Goal: Check status: Check status

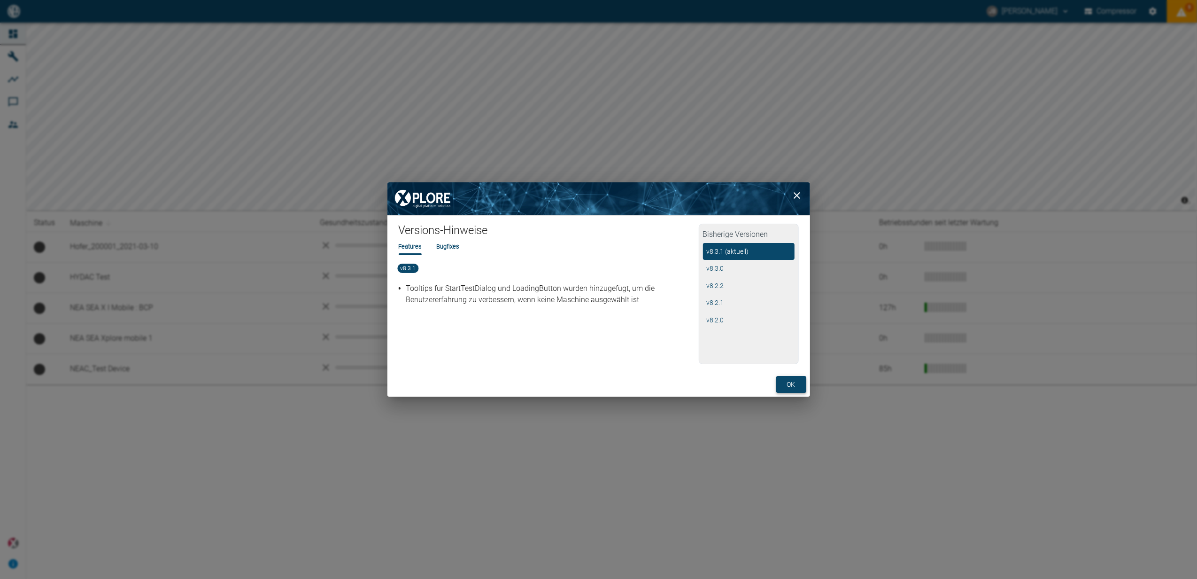
click at [790, 386] on button "ok" at bounding box center [792, 384] width 30 height 17
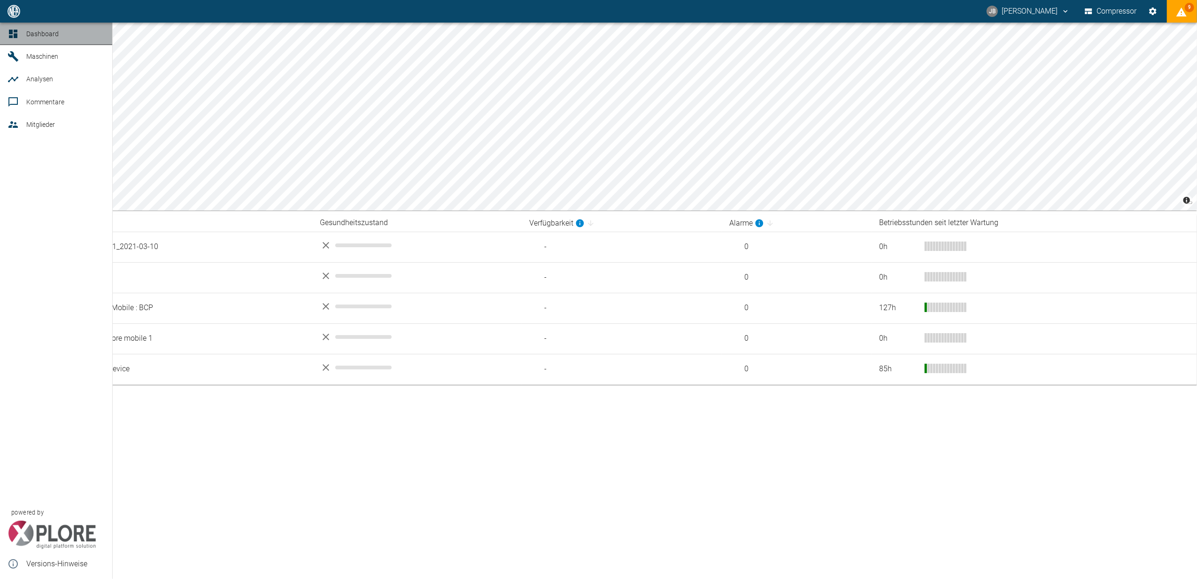
click at [6, 32] on link "Dashboard" at bounding box center [56, 34] width 112 height 23
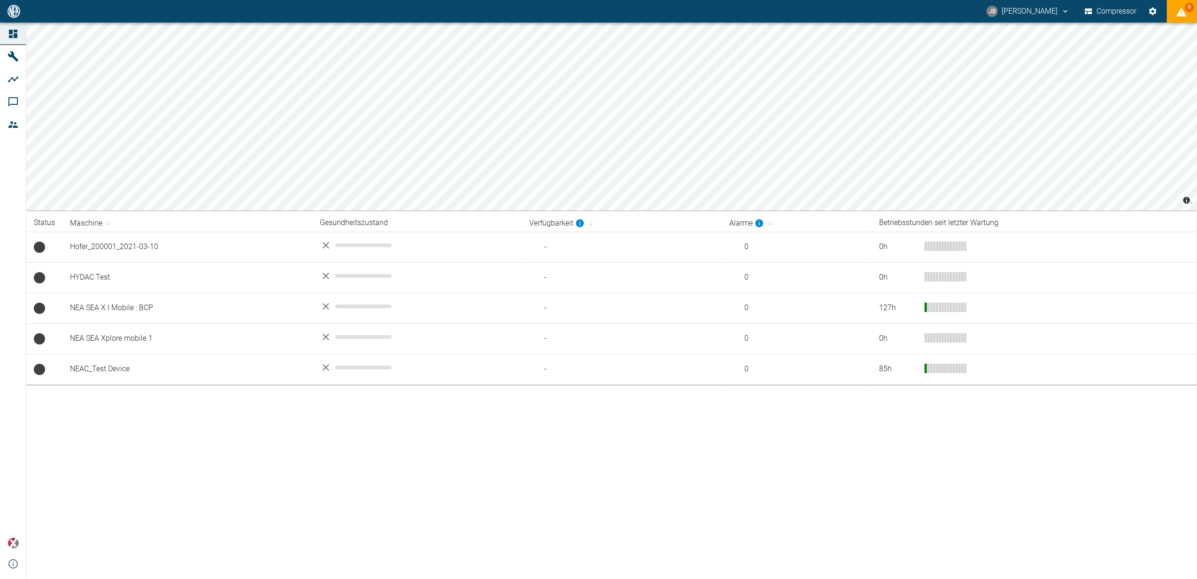
click at [17, 27] on link "Dashboard" at bounding box center [13, 34] width 26 height 23
click at [9, 31] on icon at bounding box center [13, 34] width 8 height 8
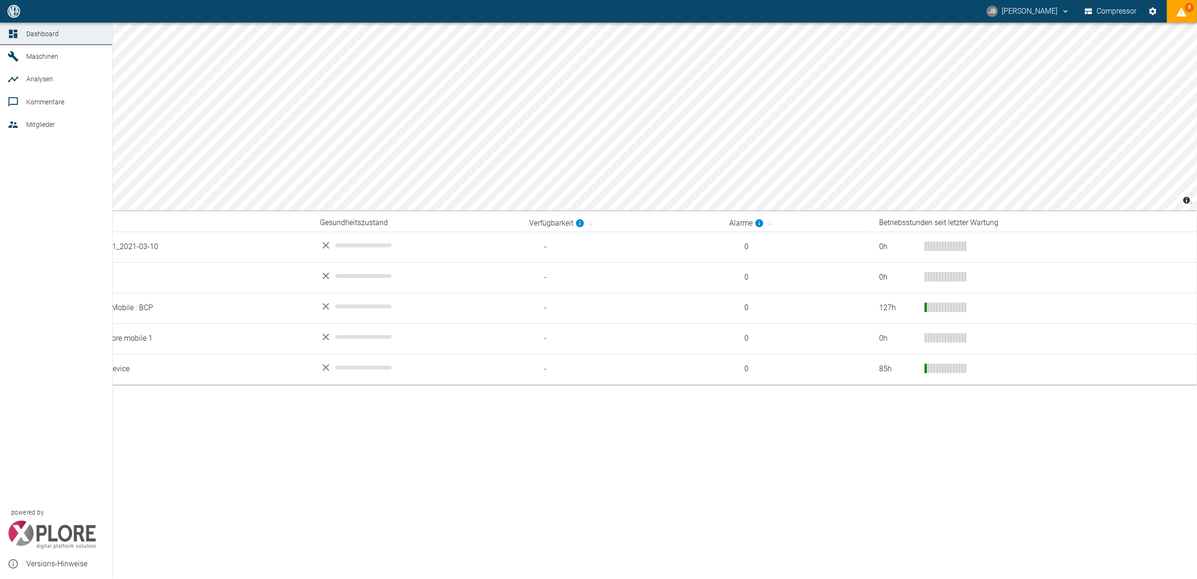
click at [40, 51] on span "Maschinen" at bounding box center [57, 56] width 63 height 11
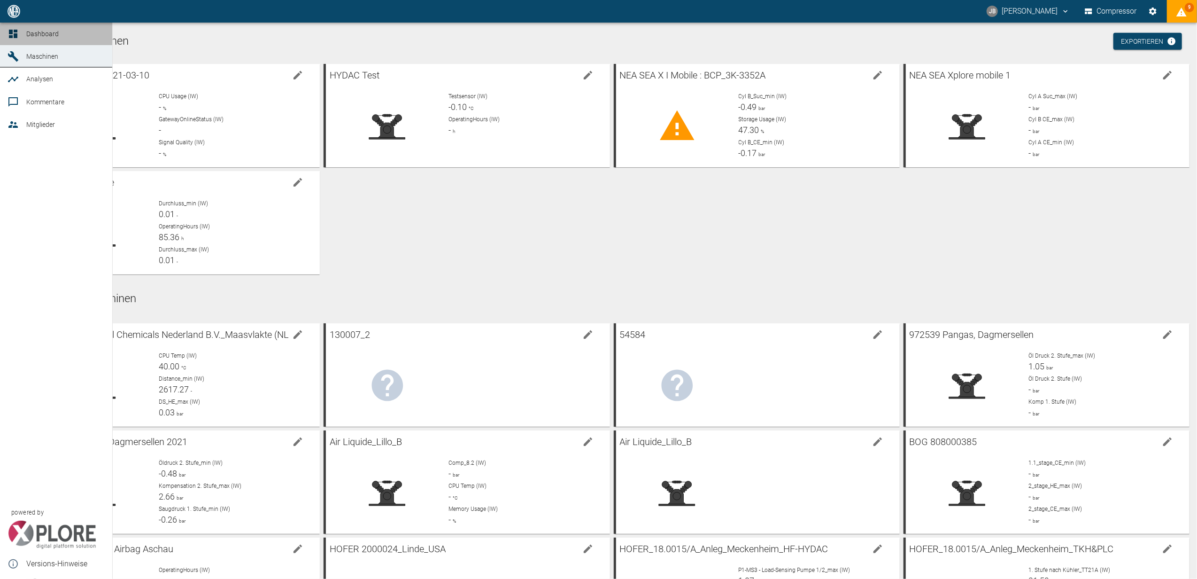
click at [38, 36] on span "Dashboard" at bounding box center [42, 34] width 32 height 8
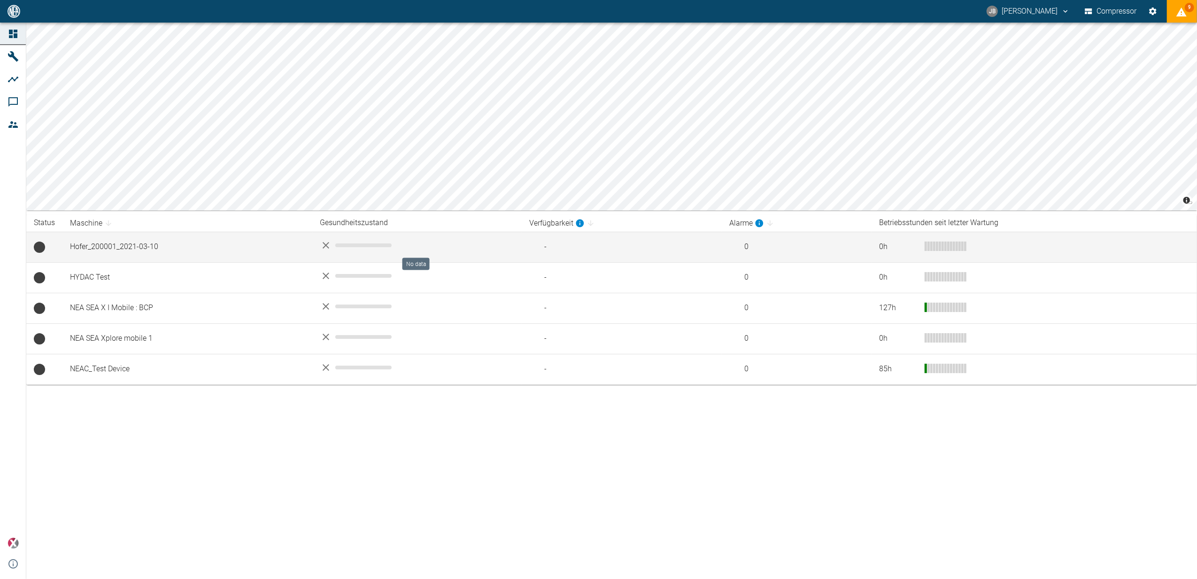
click at [320, 243] on icon "No data" at bounding box center [325, 245] width 11 height 11
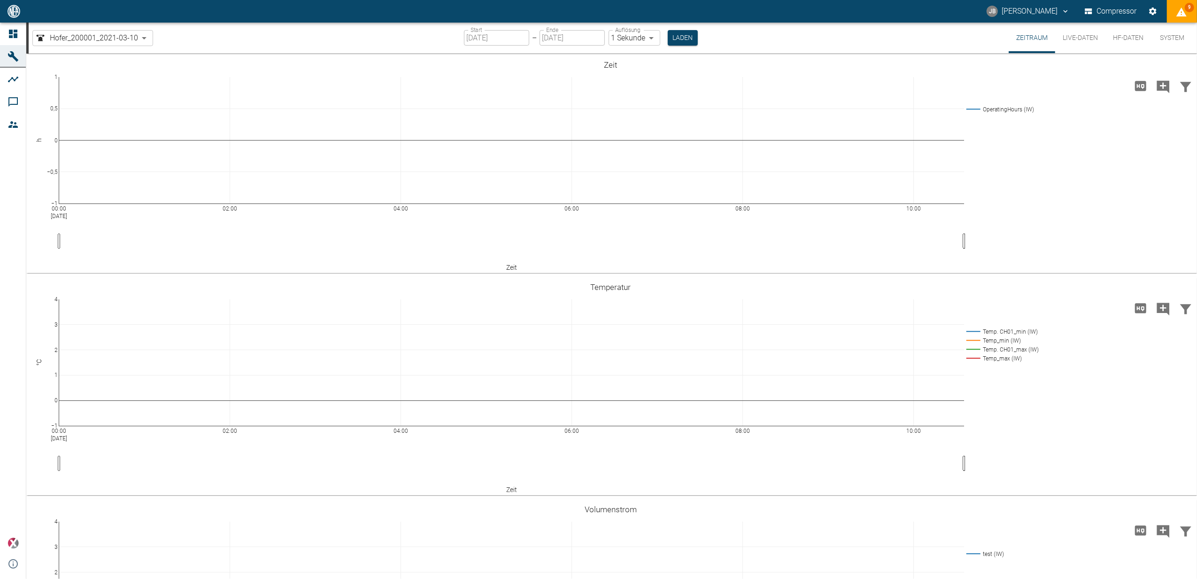
click at [777, 33] on div "Hofer_200001_2021-03-10 03e596b2-9a4c-47a8-a4ae-13428c31657b ​ Start 16.09.2025…" at bounding box center [613, 38] width 1169 height 31
click at [1177, 3] on button "9" at bounding box center [1182, 11] width 30 height 23
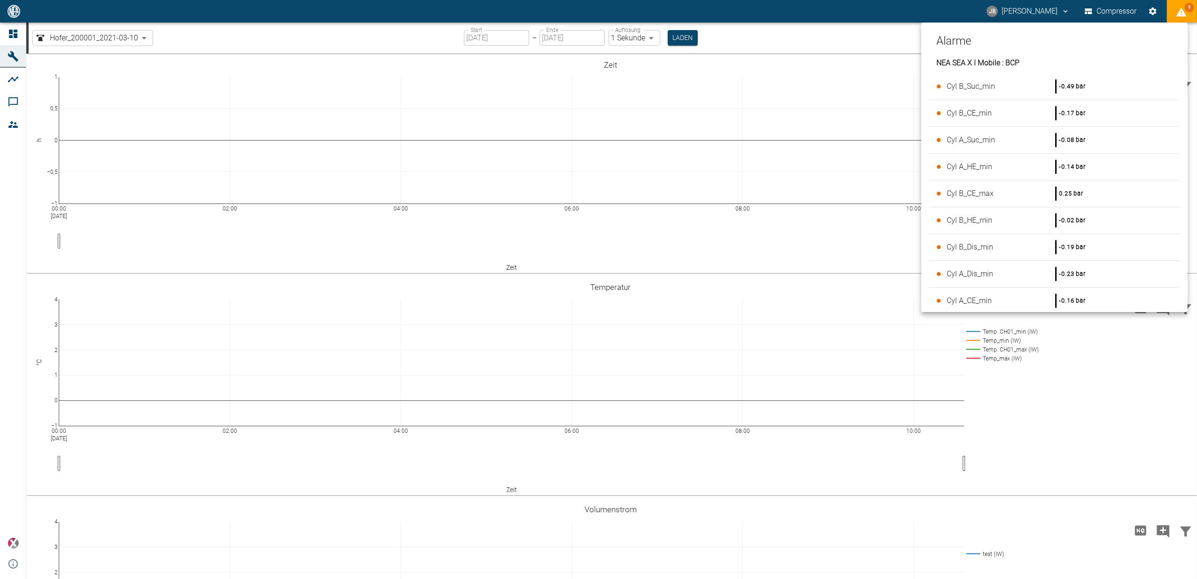
click at [833, 33] on div at bounding box center [598, 289] width 1197 height 579
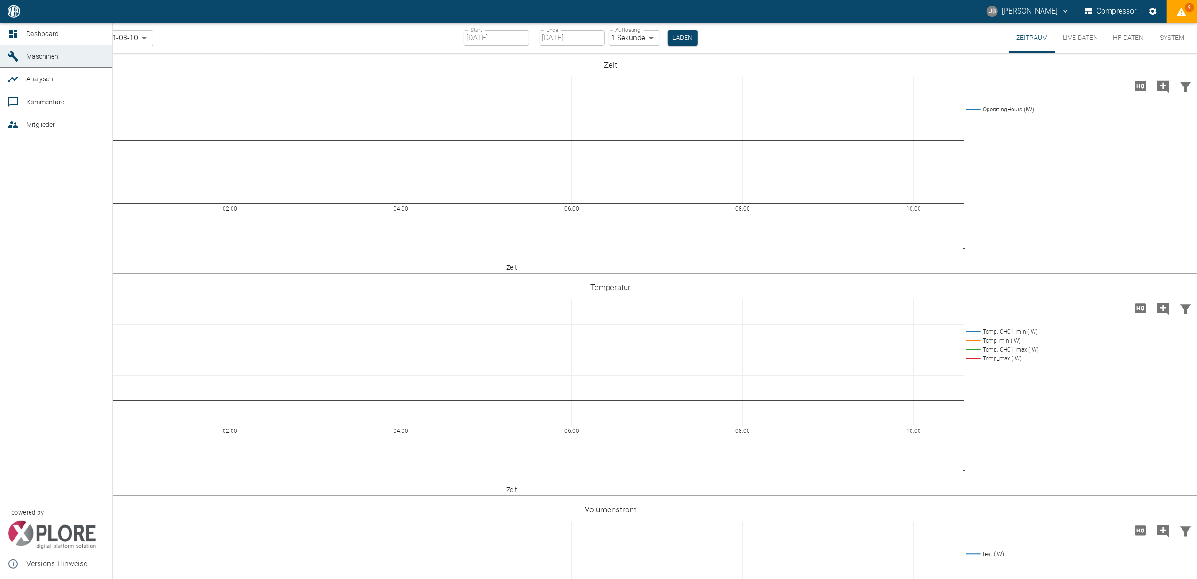
click at [16, 28] on icon at bounding box center [13, 33] width 11 height 11
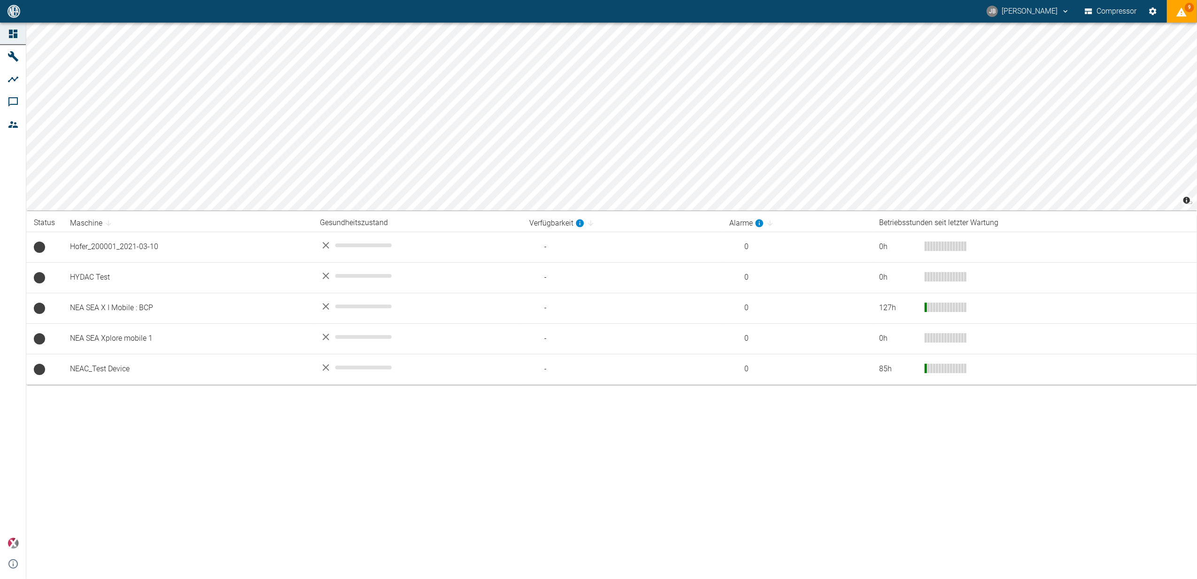
click at [204, 489] on div "© Carto © OpenStreetMap contributors Status Maschine Gesundheitszustand Verfügb…" at bounding box center [598, 301] width 1197 height 556
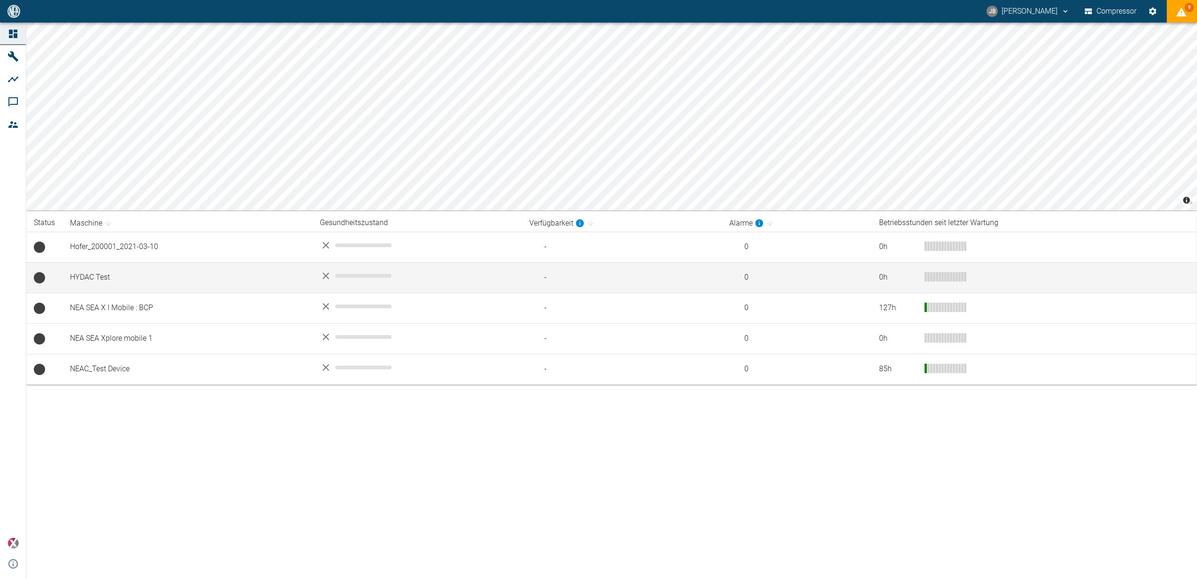
click at [89, 271] on td "HYDAC Test" at bounding box center [187, 277] width 250 height 31
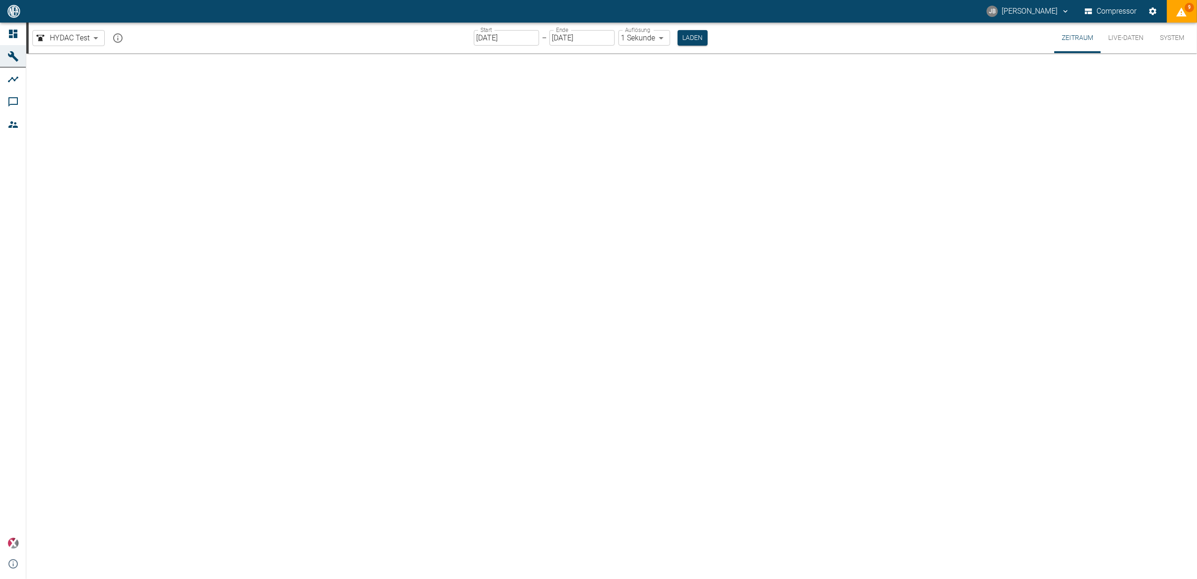
click at [698, 27] on div "Start 16.09.2025 Start – Ende 16.09.2025 Ende Auflösung 1 Sekunde 1sec Auflösun…" at bounding box center [591, 38] width 234 height 31
click at [698, 35] on button "Laden" at bounding box center [693, 38] width 30 height 16
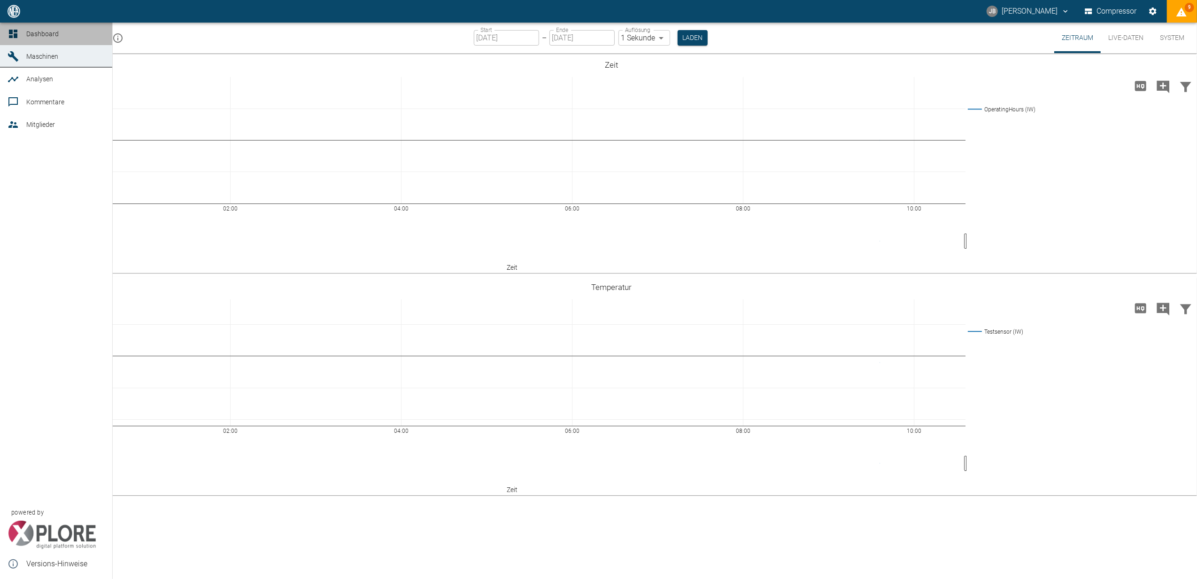
click at [10, 34] on icon at bounding box center [13, 33] width 11 height 11
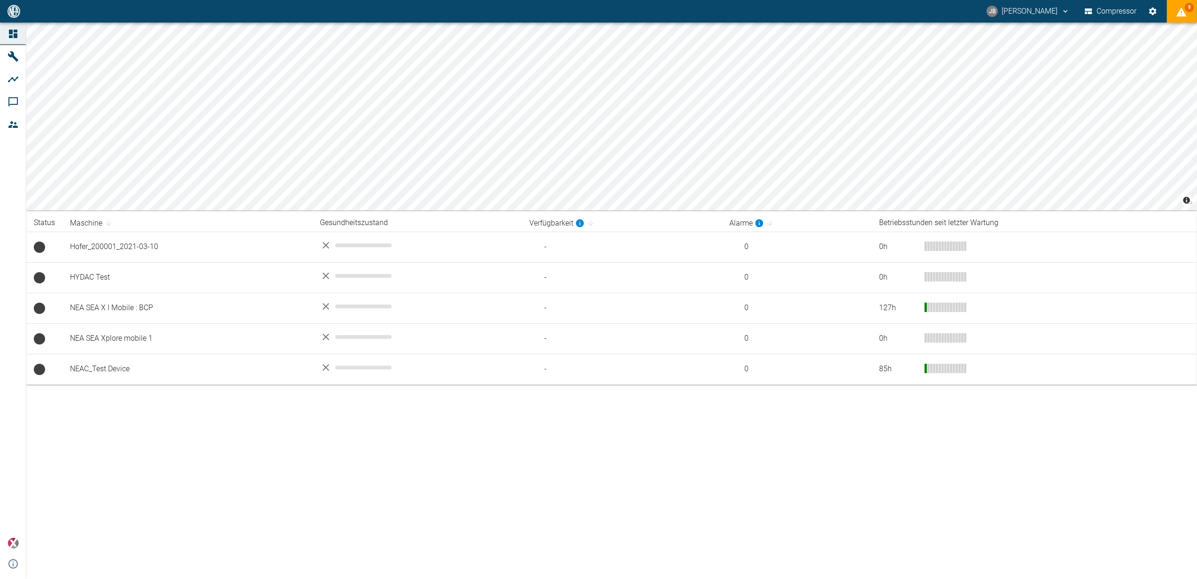
click at [508, 510] on div "© Carto © OpenStreetMap contributors Status Maschine Gesundheitszustand Verfügb…" at bounding box center [598, 301] width 1197 height 556
click at [1131, 10] on button "Compressor" at bounding box center [1111, 11] width 56 height 17
click at [1062, 10] on icon "jonas.busse@neac.de" at bounding box center [1066, 11] width 8 height 8
click at [1152, 12] on div at bounding box center [598, 289] width 1197 height 579
click at [1152, 12] on icon "Einstellungen" at bounding box center [1154, 12] width 8 height 8
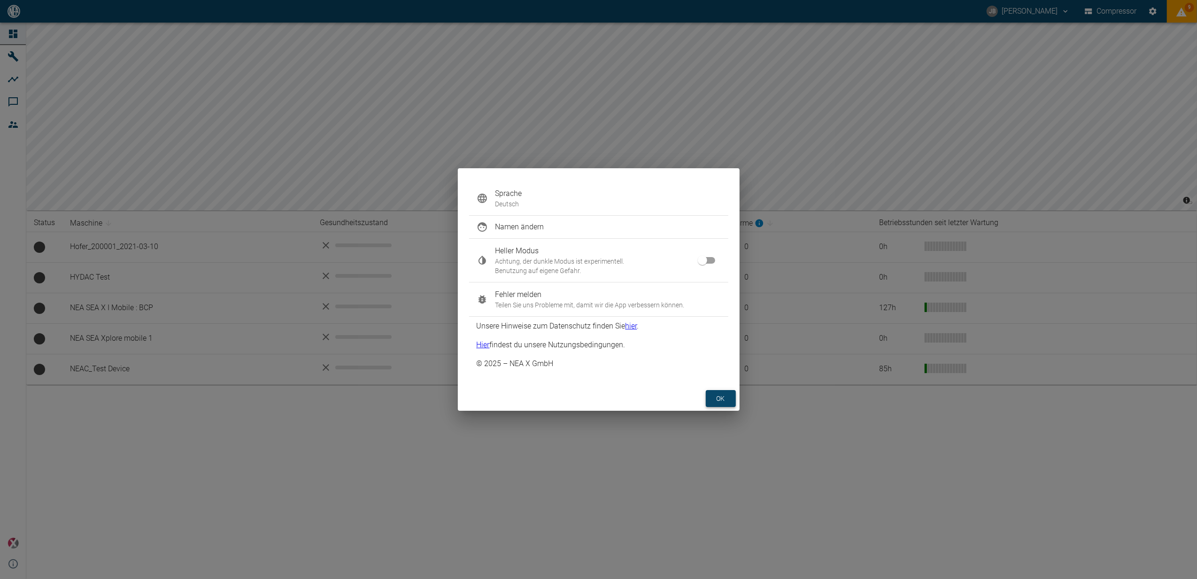
click at [720, 396] on button "ok" at bounding box center [721, 398] width 30 height 17
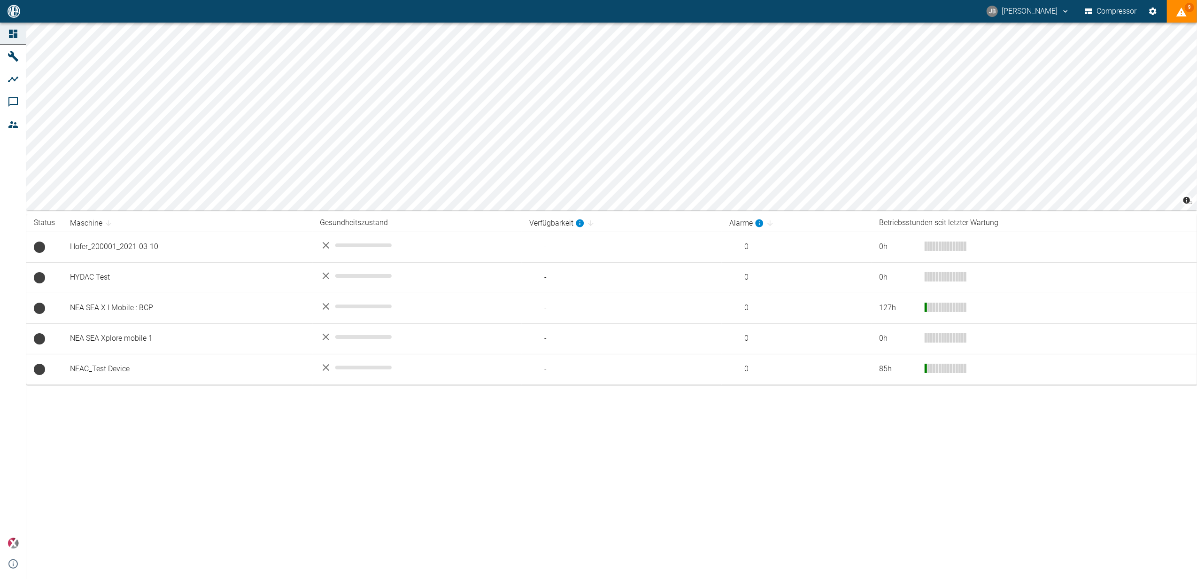
click at [1176, 14] on button "9" at bounding box center [1182, 11] width 30 height 23
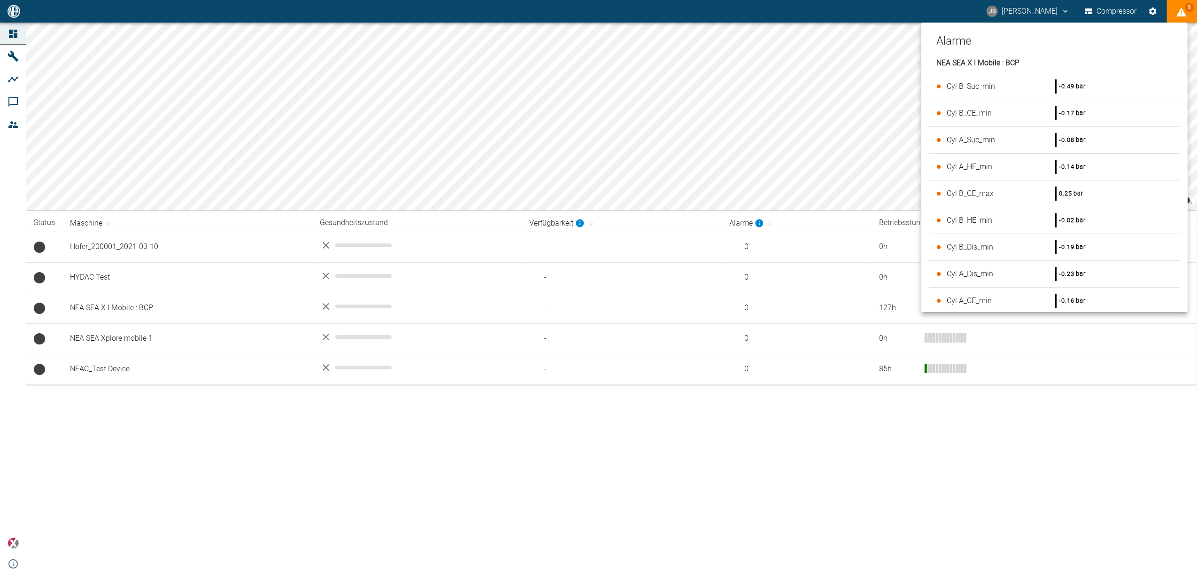
click at [469, 456] on div at bounding box center [598, 289] width 1197 height 579
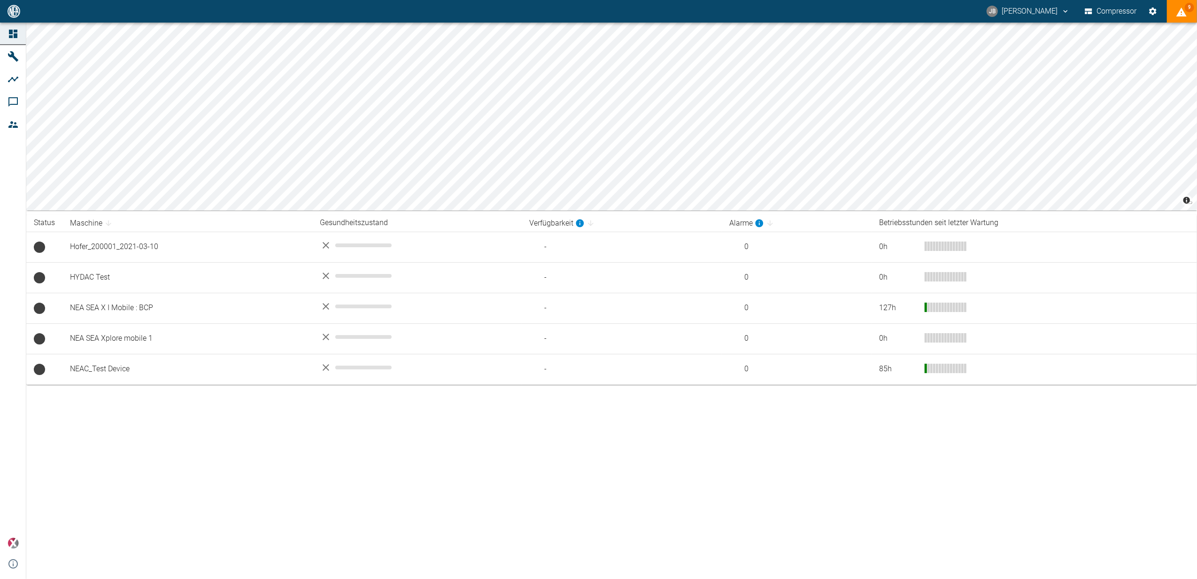
click at [279, 465] on div "© Carto © OpenStreetMap contributors Status Maschine Gesundheitszustand Verfügb…" at bounding box center [598, 301] width 1197 height 556
